Goal: Task Accomplishment & Management: Manage account settings

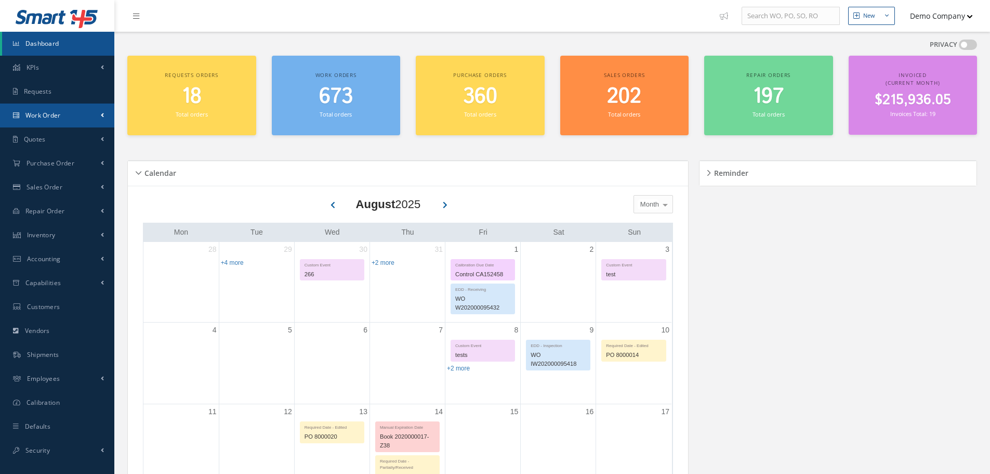
drag, startPoint x: 63, startPoint y: 114, endPoint x: 78, endPoint y: 153, distance: 42.0
click at [63, 114] on link "Work Order" at bounding box center [57, 115] width 114 height 24
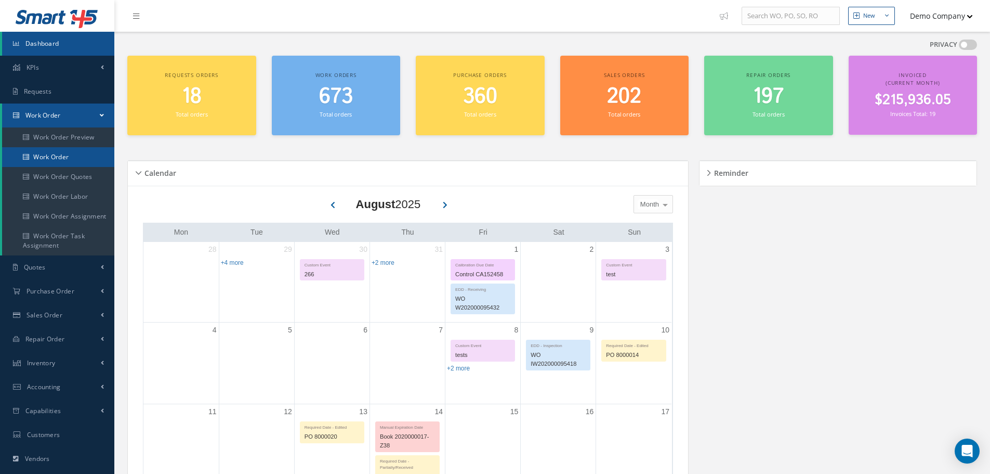
click at [78, 153] on link "Work Order" at bounding box center [58, 157] width 112 height 20
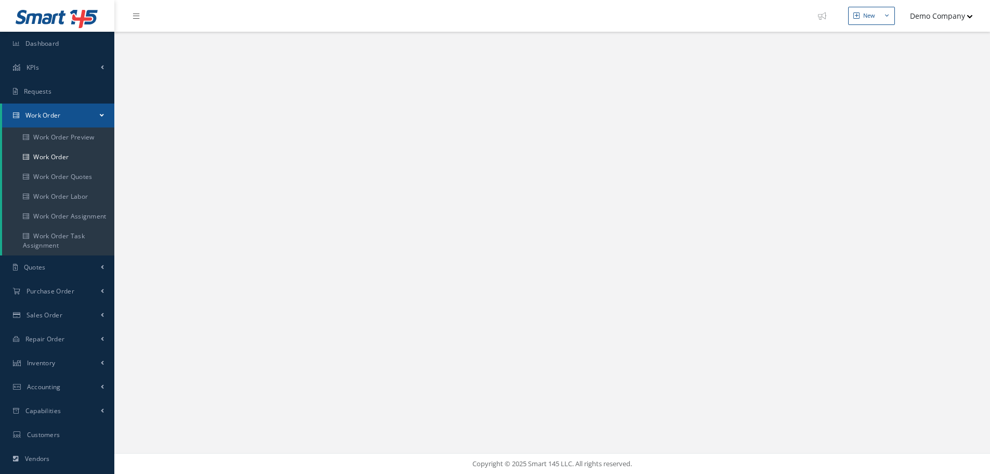
select select "25"
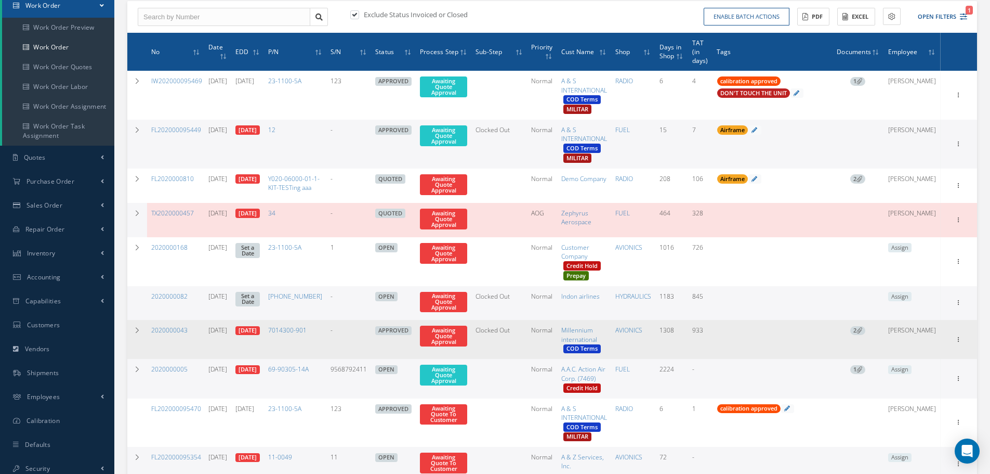
scroll to position [260, 0]
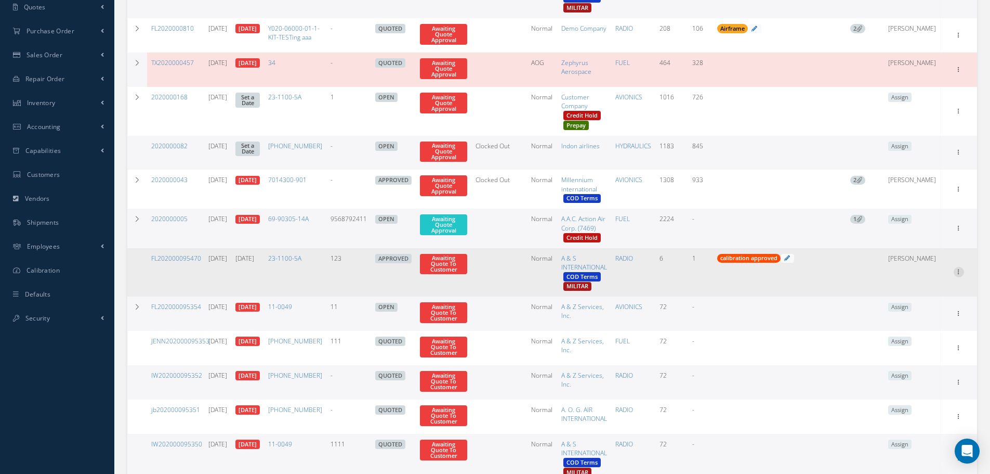
click at [918, 285] on link "Show" at bounding box center [911, 279] width 82 height 14
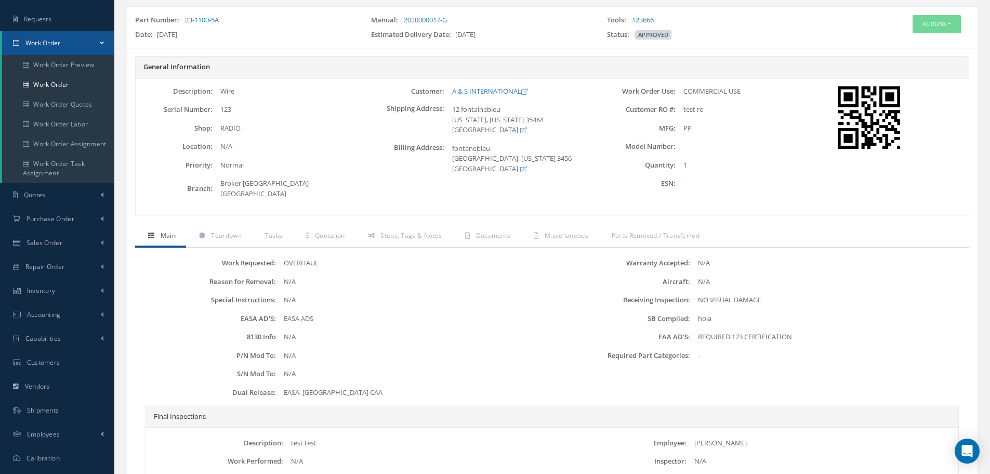
scroll to position [173, 0]
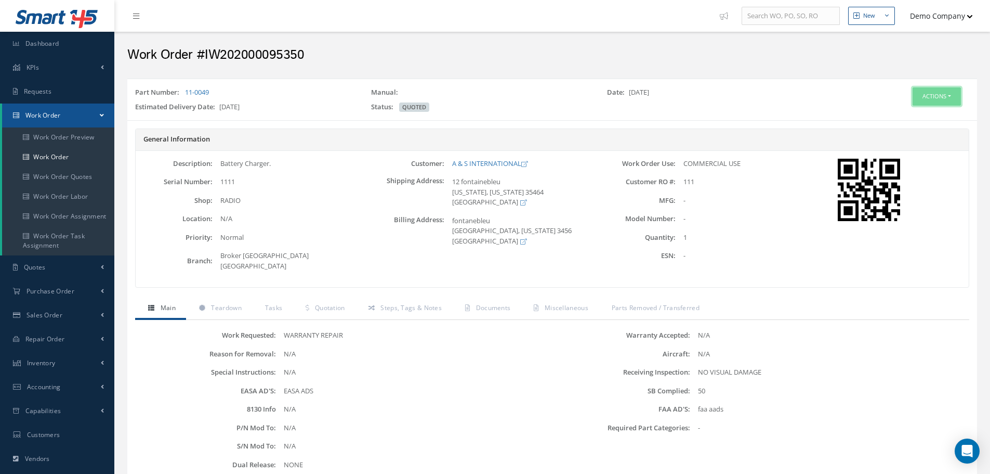
click at [949, 100] on button "Actions" at bounding box center [937, 96] width 48 height 18
click at [929, 110] on link "Edit" at bounding box center [921, 116] width 83 height 14
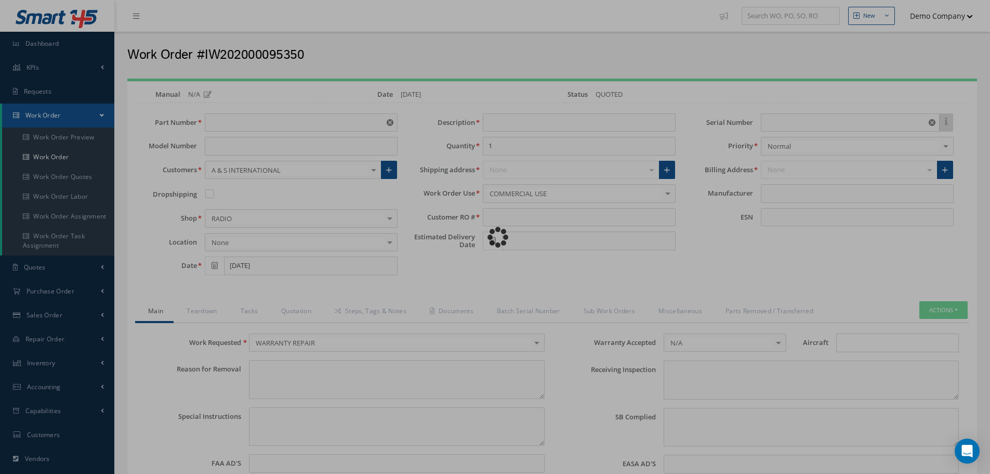
type input "11-0049"
type input "[DATE]"
type input "Battery Charger."
type input "111"
type input "[DATE]"
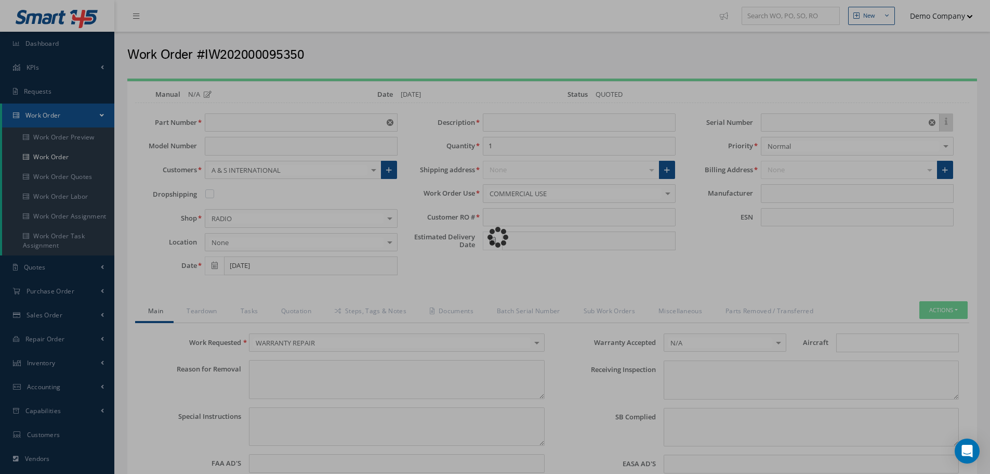
type input "1111"
type input "faa aads"
type textarea "NO VISUAL DAMAGE"
type textarea "50"
type input "EASA ADS"
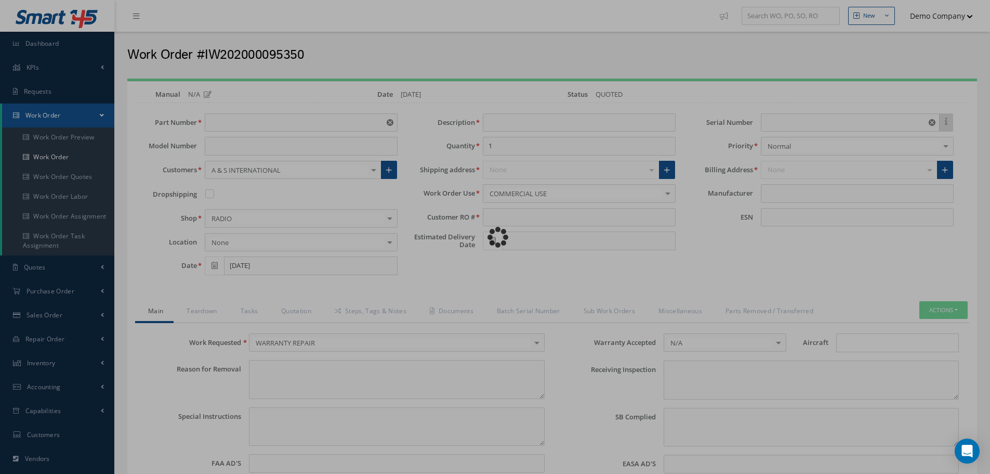
type textarea "test test"
click at [495, 237] on div "Loading…" at bounding box center [495, 237] width 0 height 0
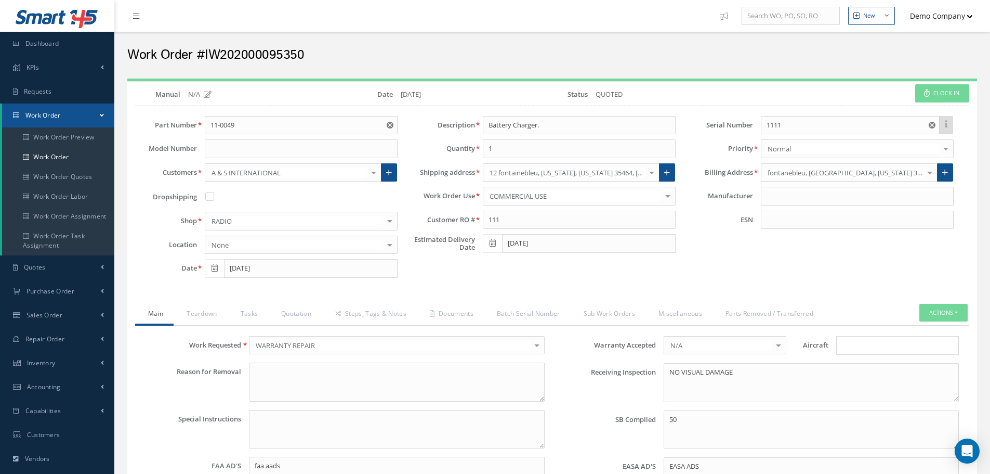
click at [241, 52] on h2 "Work Order #IW202000095350" at bounding box center [552, 55] width 850 height 16
copy h2 "IW202000095350"
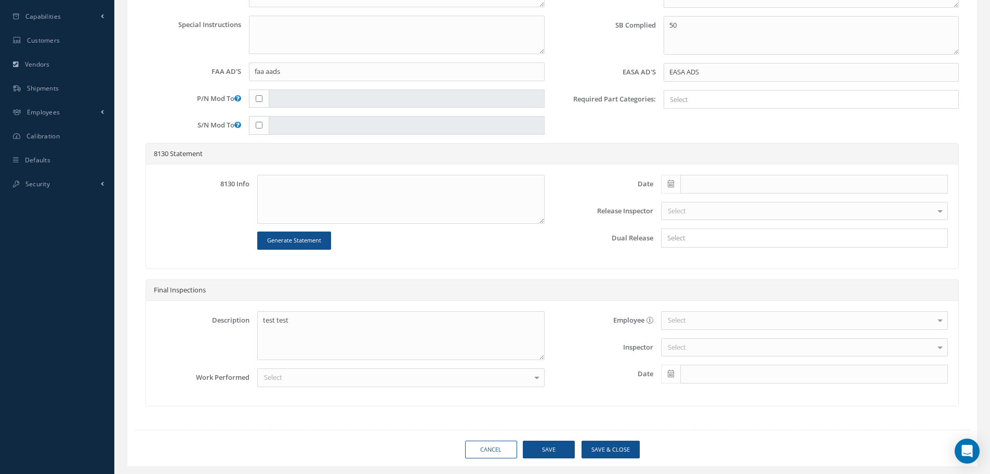
scroll to position [420, 0]
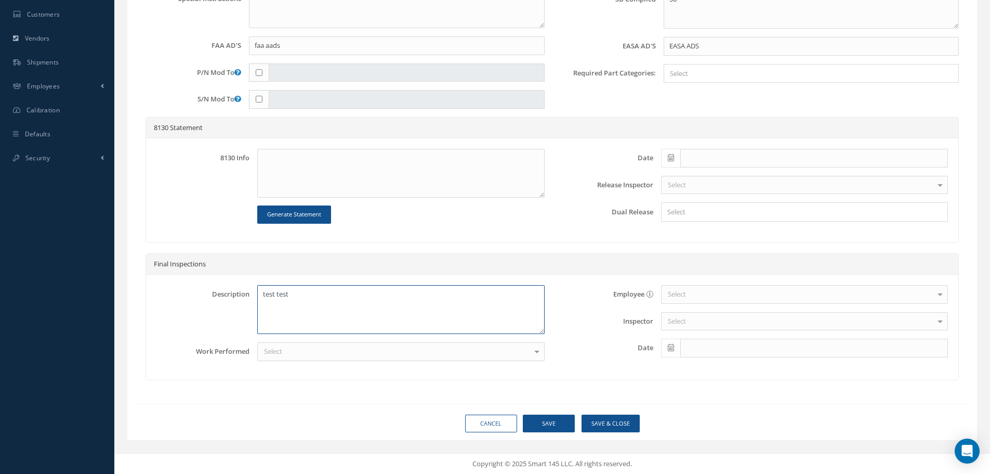
drag, startPoint x: 333, startPoint y: 290, endPoint x: 166, endPoint y: 299, distance: 167.6
click at [166, 299] on div "Description test test" at bounding box center [351, 309] width 404 height 49
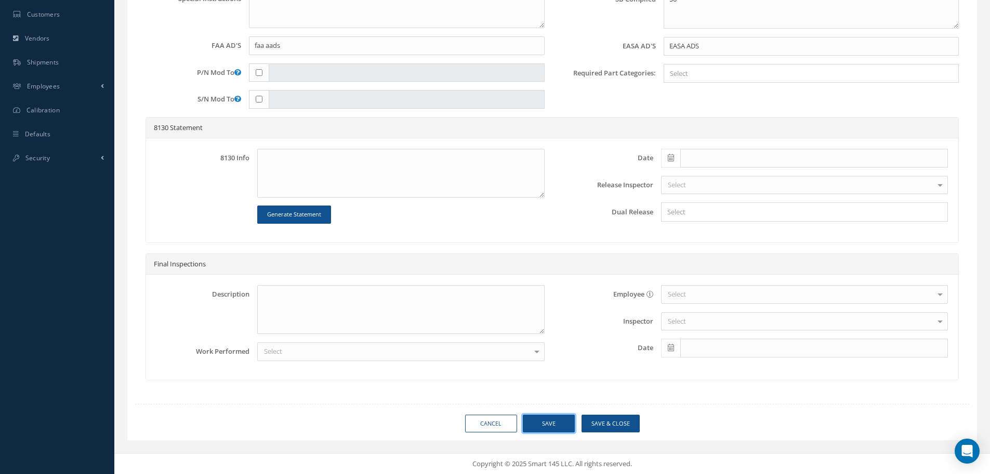
click at [553, 426] on button "Save" at bounding box center [549, 423] width 52 height 18
click at [611, 419] on button "Save & Close" at bounding box center [611, 423] width 58 height 18
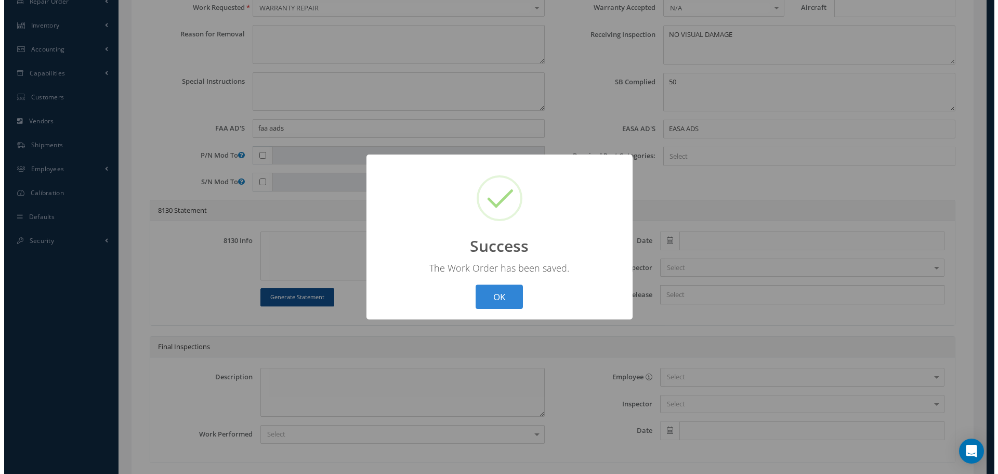
scroll to position [160, 0]
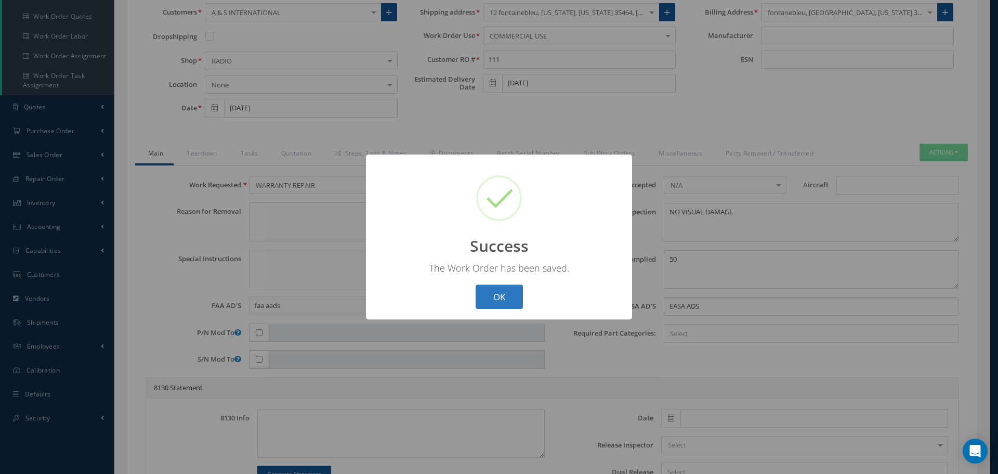
click at [501, 289] on button "OK" at bounding box center [499, 296] width 47 height 24
select select "25"
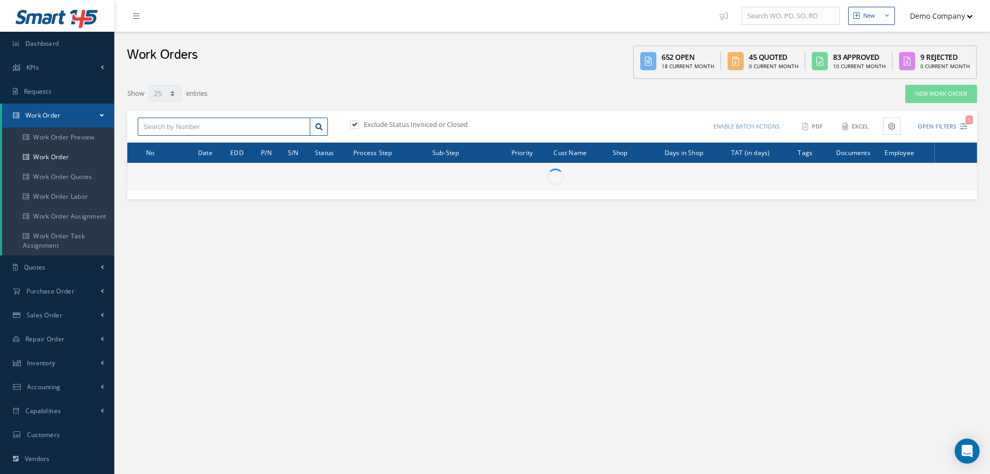
drag, startPoint x: 209, startPoint y: 118, endPoint x: 203, endPoint y: 130, distance: 13.5
click at [209, 121] on input "text" at bounding box center [224, 126] width 173 height 19
paste input "IW202000095350"
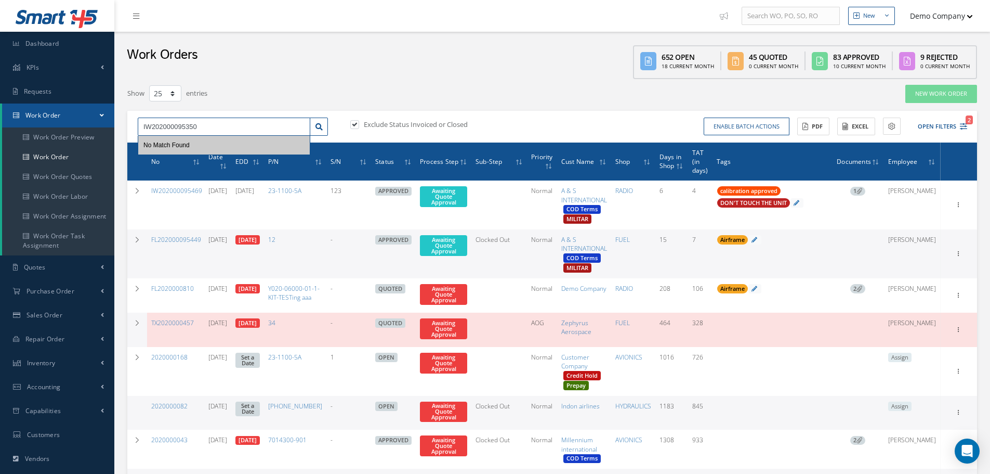
type input "IW202000095350"
click at [359, 126] on label at bounding box center [360, 124] width 3 height 9
click at [355, 126] on input "checkbox" at bounding box center [353, 125] width 7 height 7
checkbox input "false"
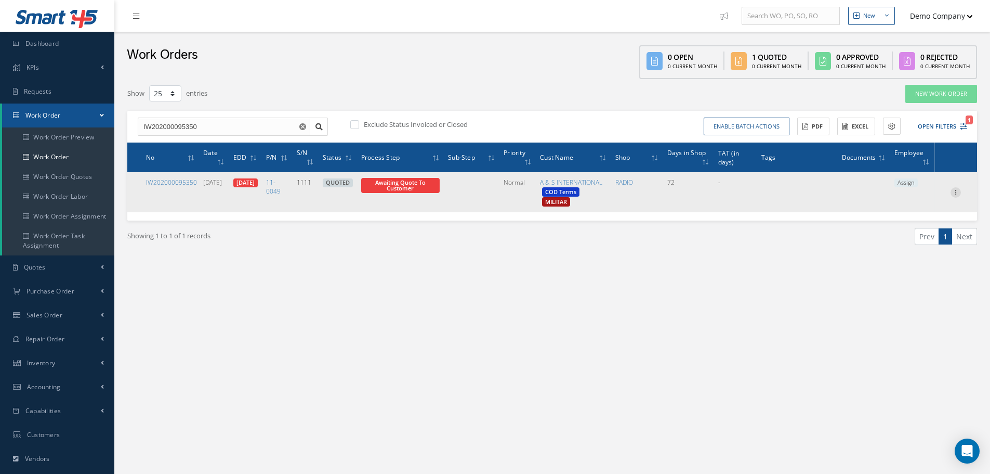
click at [957, 192] on icon at bounding box center [956, 191] width 10 height 8
click at [907, 197] on link "Show" at bounding box center [908, 199] width 82 height 14
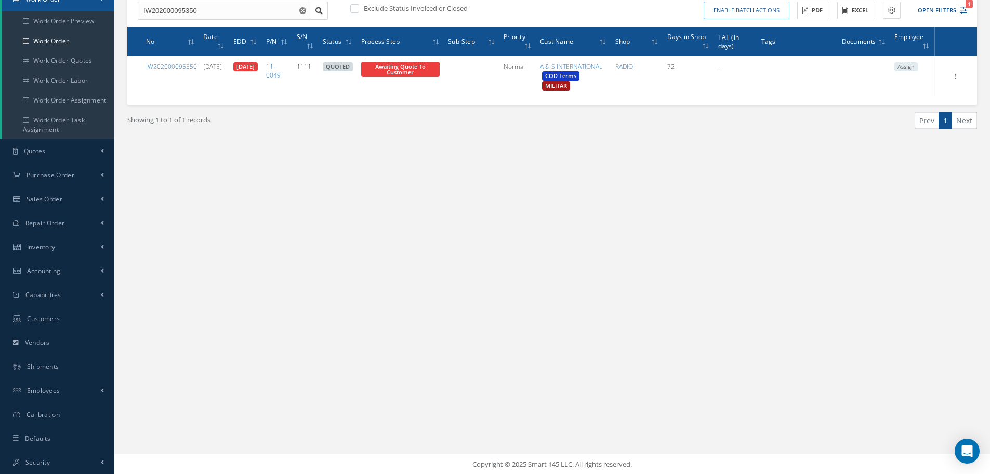
scroll to position [116, 0]
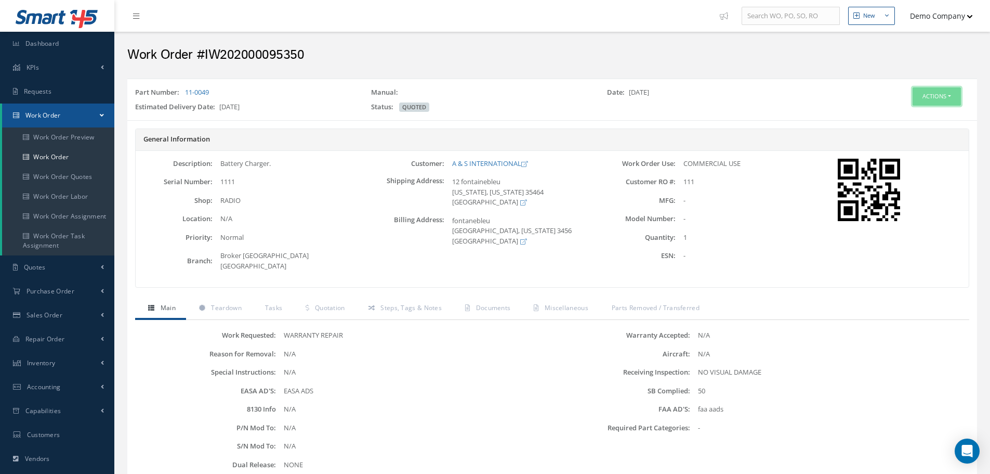
click at [942, 97] on button "Actions" at bounding box center [937, 96] width 48 height 18
click at [920, 109] on div "Edit Invoicing Close Send By Email Print-Outs Work Order Part Request Receiving…" at bounding box center [921, 148] width 83 height 83
click at [921, 106] on div "Actions Edit Invoicing Close Send By Email Print-Outs Work Order Part Request R…" at bounding box center [907, 101] width 142 height 29
click at [934, 103] on button "Actions" at bounding box center [937, 96] width 48 height 18
click at [914, 111] on link "Edit" at bounding box center [921, 116] width 83 height 14
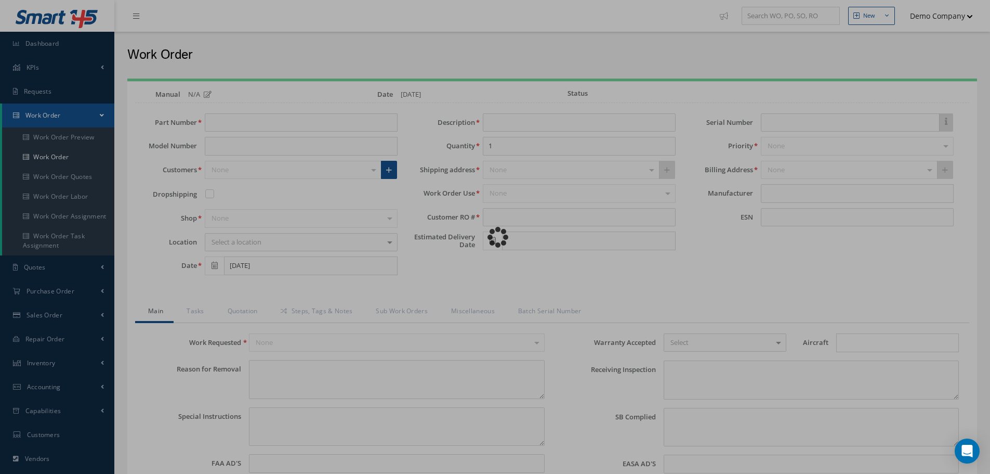
type input "11-0049"
type input "[DATE]"
type input "Battery Charger."
type input "111"
type input "[DATE]"
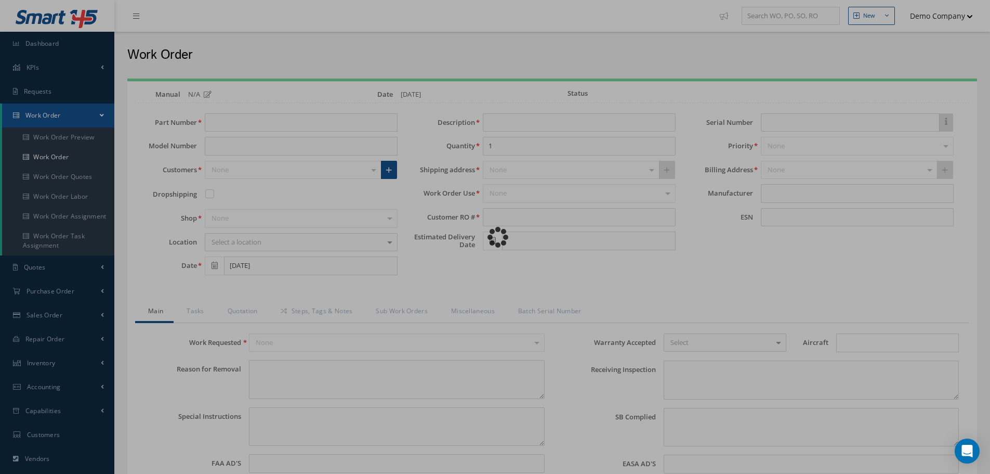
type input "1111"
type input "faa aads"
type textarea "NO VISUAL DAMAGE"
type textarea "50"
type input "EASA ADS"
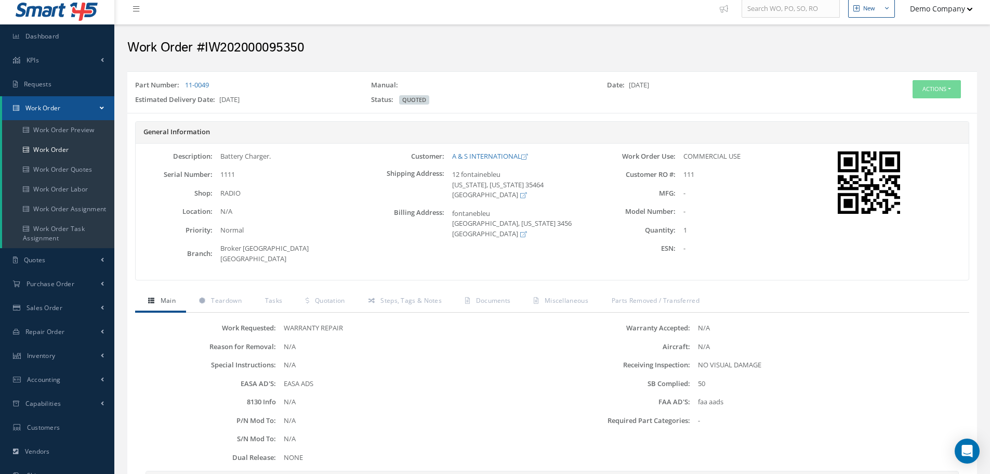
scroll to position [173, 0]
